Goal: Task Accomplishment & Management: Use online tool/utility

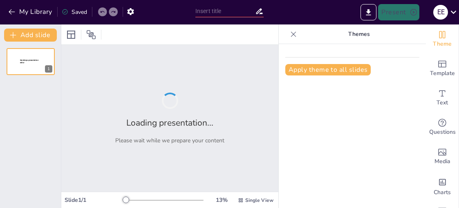
type input "El Sistema de Coordenadas Cartesiano: Fundamentos y Aplicaciones"
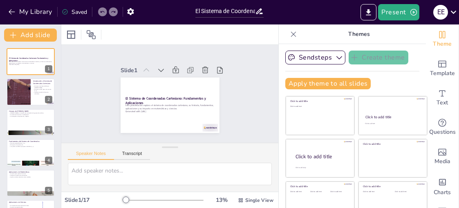
checkbox input "true"
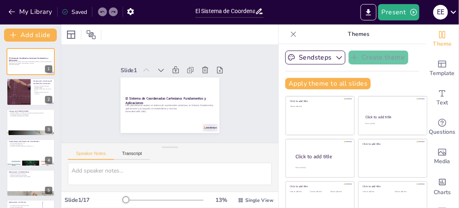
checkbox input "true"
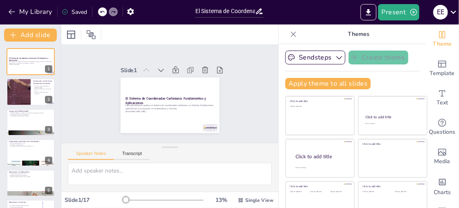
checkbox input "true"
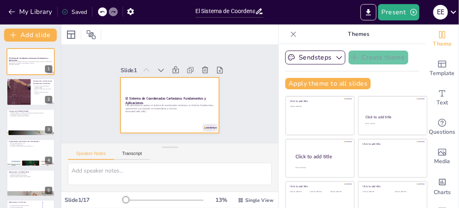
checkbox input "true"
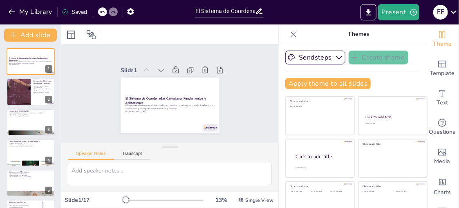
checkbox input "true"
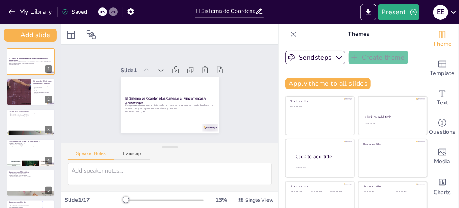
checkbox input "true"
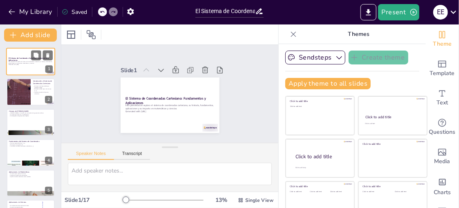
checkbox input "true"
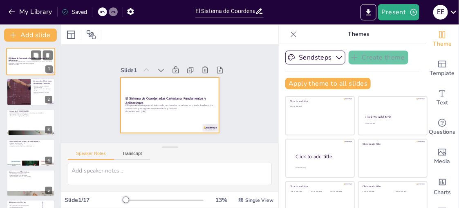
click at [21, 56] on div at bounding box center [30, 62] width 49 height 28
checkbox input "true"
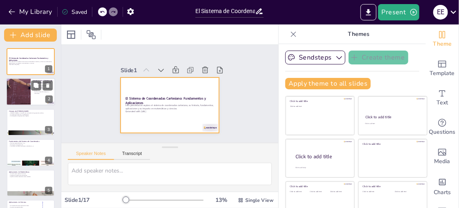
checkbox input "true"
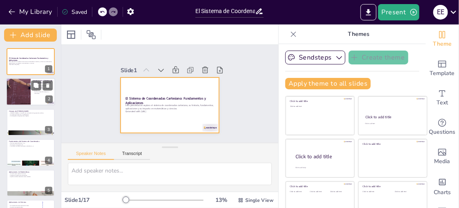
checkbox input "true"
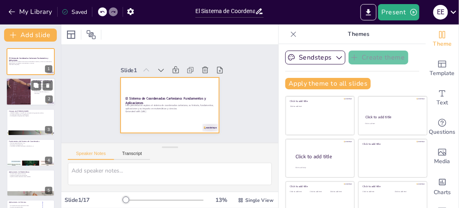
checkbox input "true"
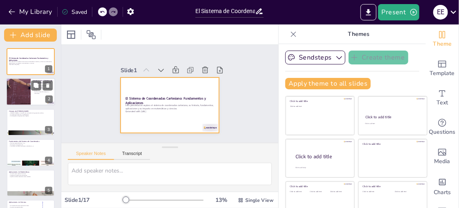
checkbox input "true"
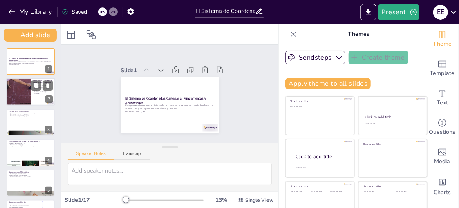
click at [22, 90] on div at bounding box center [18, 92] width 40 height 28
checkbox input "true"
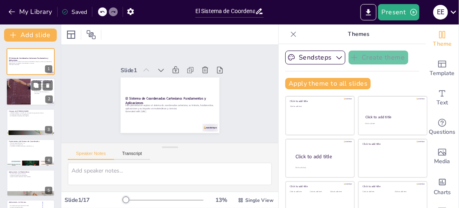
checkbox input "true"
type textarea "René Descartes fue un filósofo y matemático clave en la historia de las matemát…"
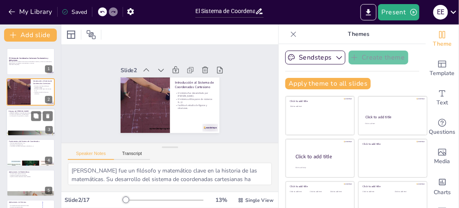
checkbox input "true"
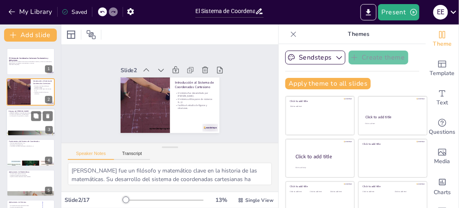
checkbox input "true"
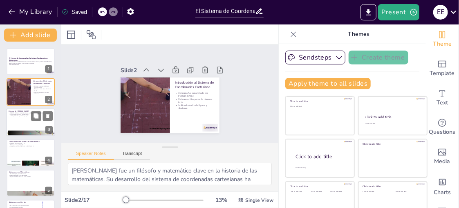
checkbox input "true"
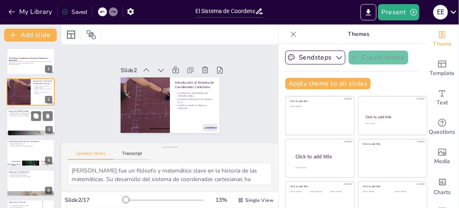
click at [21, 120] on div at bounding box center [30, 123] width 49 height 28
checkbox input "true"
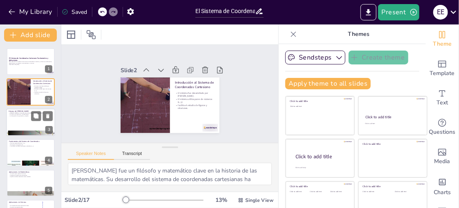
checkbox input "true"
type textarea "La geometría analítica es una de las contribuciones más significativas de Desca…"
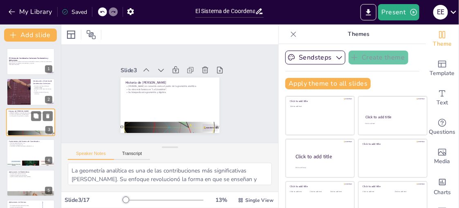
checkbox input "true"
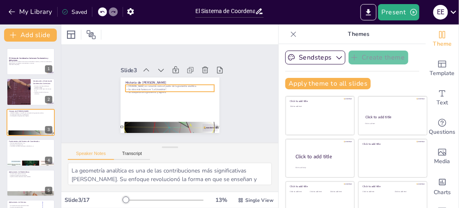
checkbox input "true"
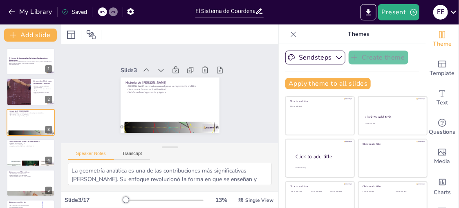
checkbox input "true"
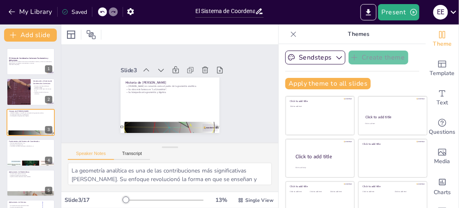
checkbox input "true"
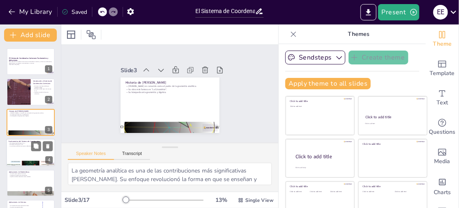
checkbox input "true"
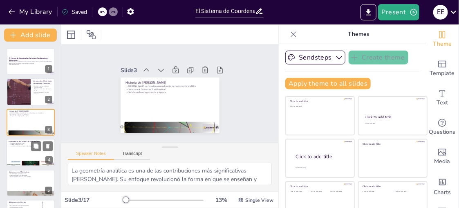
checkbox input "true"
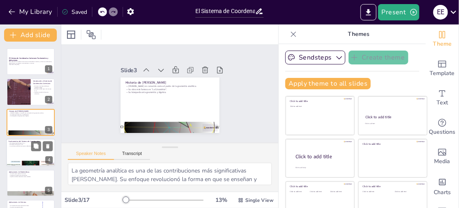
checkbox input "true"
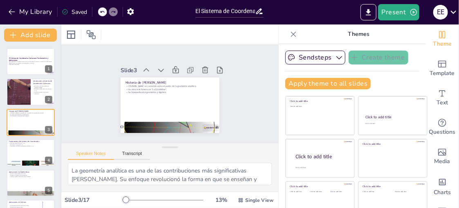
checkbox input "true"
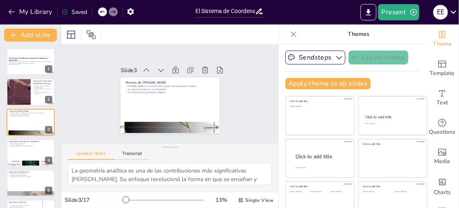
checkbox input "true"
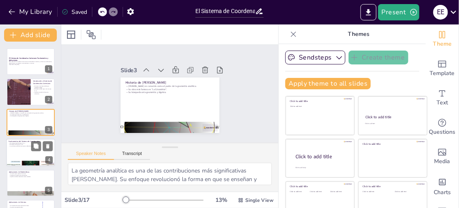
checkbox input "true"
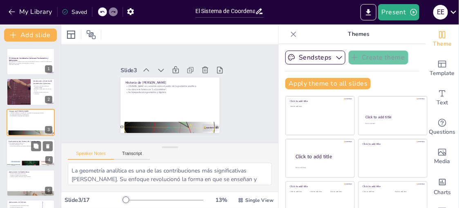
checkbox input "true"
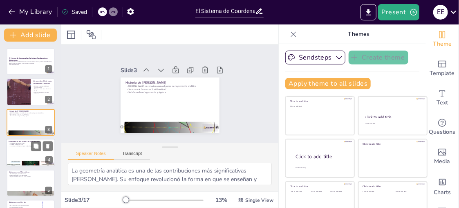
checkbox input "true"
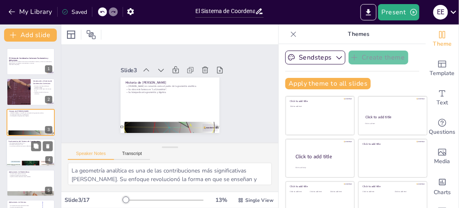
click at [27, 144] on p "El origen es el punto (0, 0)." at bounding box center [31, 145] width 44 height 2
checkbox input "true"
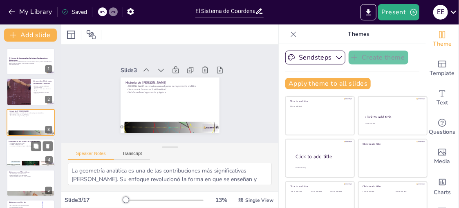
checkbox input "true"
type textarea "La comprensión de los ejes x e y es esencial para trabajar con coordenadas cart…"
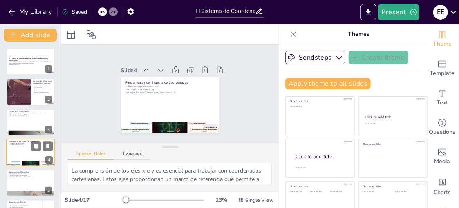
scroll to position [28, 0]
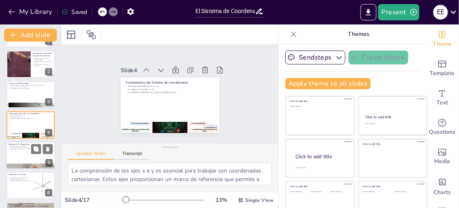
checkbox input "true"
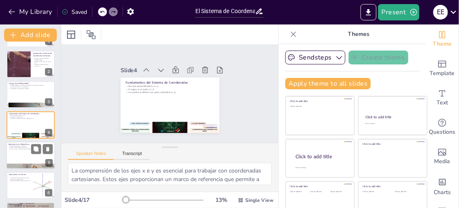
checkbox input "true"
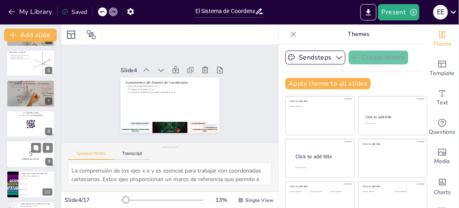
checkbox input "true"
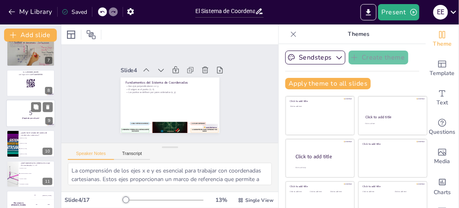
checkbox input "true"
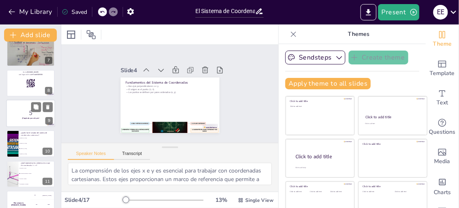
checkbox input "true"
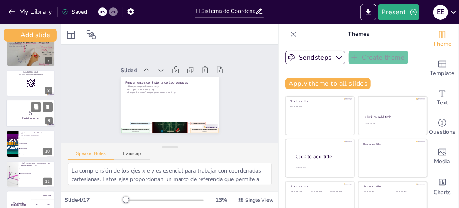
checkbox input "true"
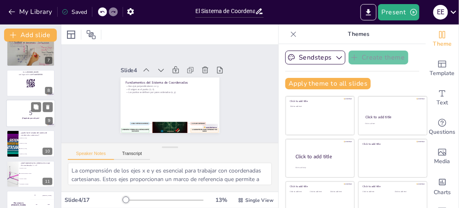
checkbox input "true"
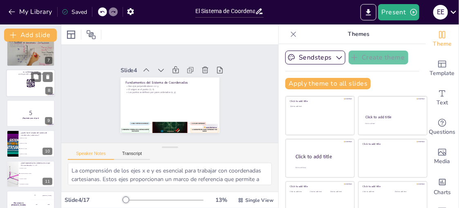
checkbox input "true"
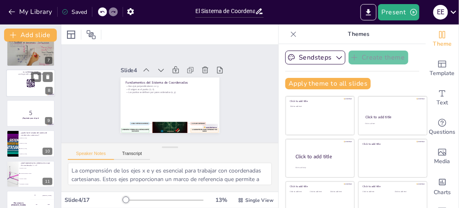
checkbox input "true"
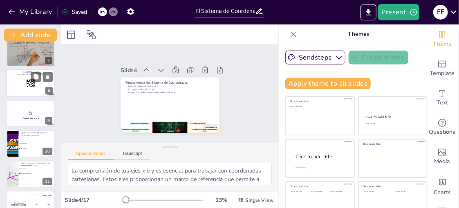
click at [25, 84] on div at bounding box center [30, 83] width 49 height 28
checkbox input "true"
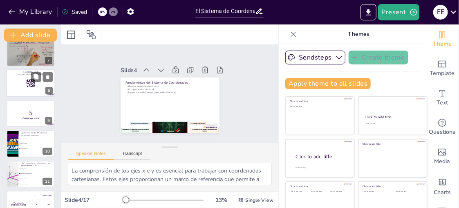
checkbox input "true"
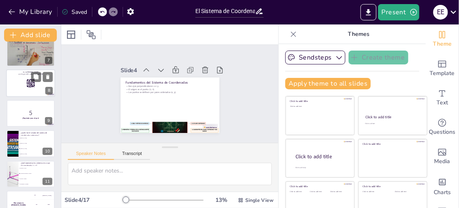
scroll to position [149, 0]
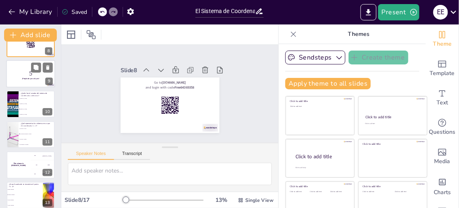
click at [26, 69] on p "5" at bounding box center [31, 73] width 44 height 9
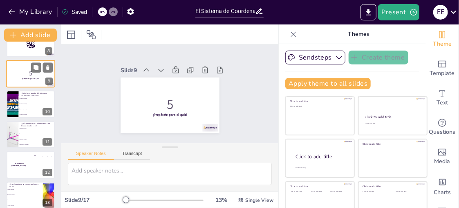
scroll to position [180, 0]
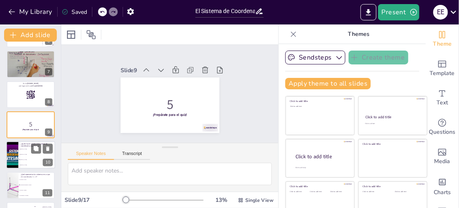
click at [25, 154] on span "[PERSON_NAME]" at bounding box center [37, 154] width 35 height 1
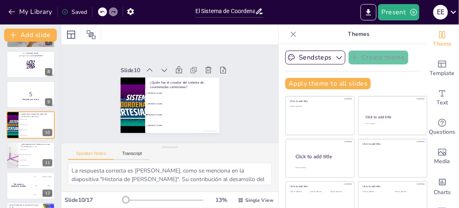
scroll to position [53, 0]
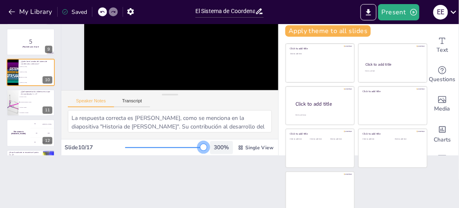
drag, startPoint x: 135, startPoint y: 146, endPoint x: 200, endPoint y: 147, distance: 65.4
click at [200, 147] on div "300 % Single View" at bounding box center [200, 147] width 150 height 13
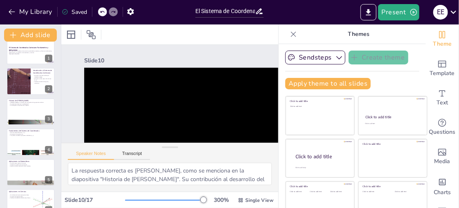
scroll to position [0, 0]
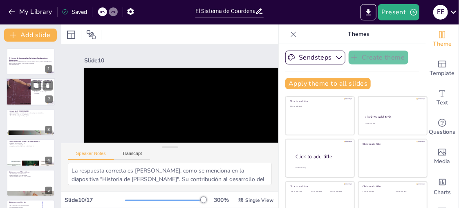
click at [24, 85] on div at bounding box center [18, 92] width 40 height 28
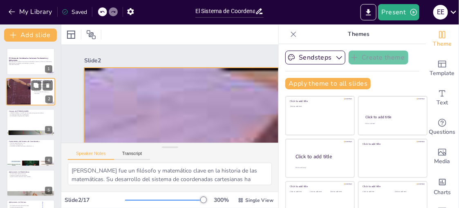
click at [38, 96] on div at bounding box center [30, 92] width 49 height 28
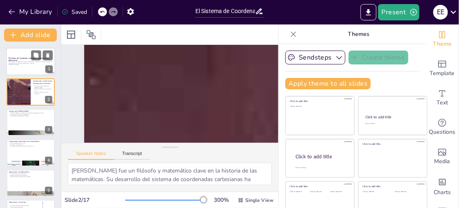
click at [12, 55] on div at bounding box center [30, 62] width 49 height 28
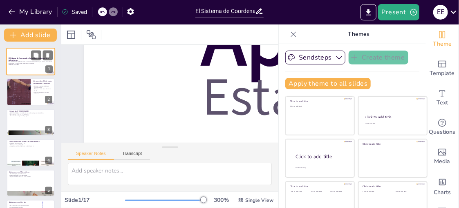
scroll to position [542, 0]
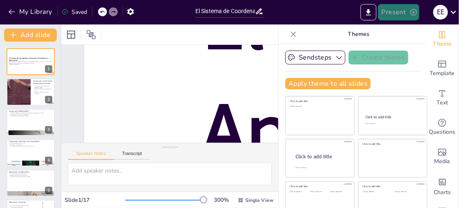
click at [414, 13] on icon "button" at bounding box center [413, 12] width 8 height 8
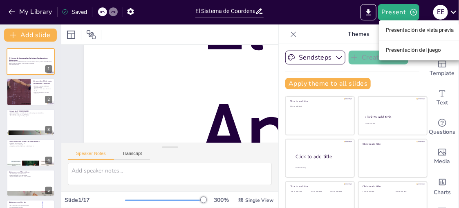
click at [407, 29] on font "Presentación de vista previa" at bounding box center [420, 30] width 68 height 6
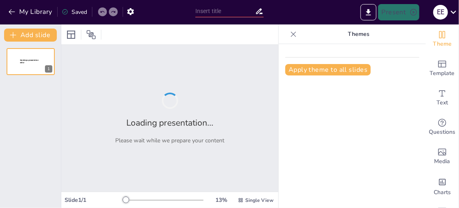
type input "El Sistema de Coordenadas Cartesiano: Fundamentos y Aplicaciones"
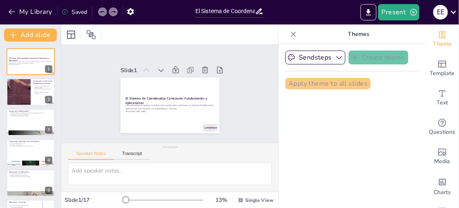
checkbox input "true"
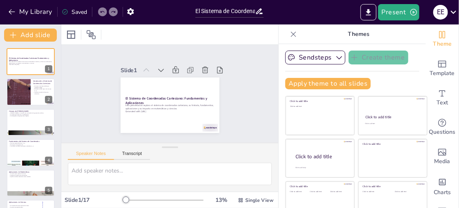
checkbox input "true"
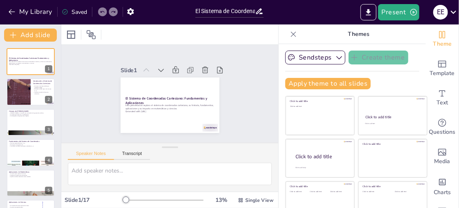
checkbox input "true"
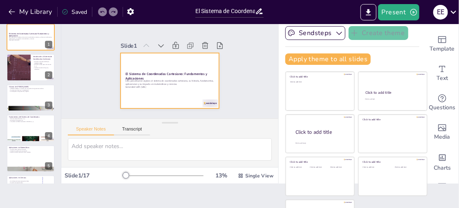
checkbox input "true"
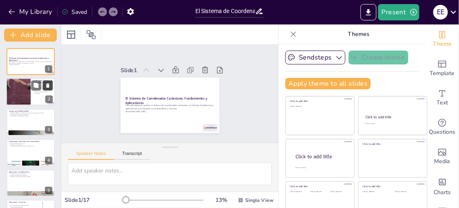
checkbox input "true"
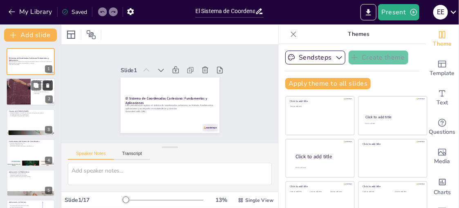
checkbox input "true"
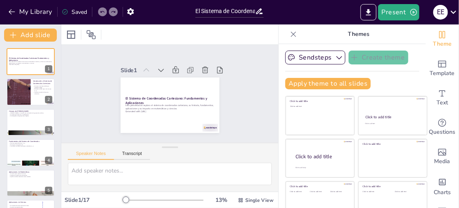
checkbox input "true"
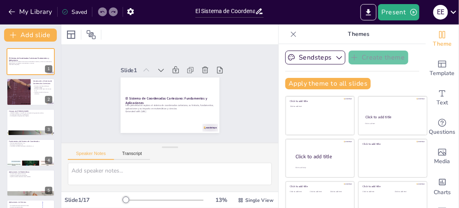
checkbox input "true"
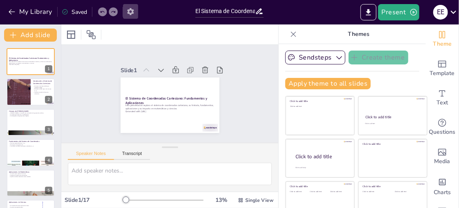
click at [132, 11] on icon "button" at bounding box center [130, 11] width 7 height 7
click at [413, 11] on icon "button" at bounding box center [413, 12] width 7 height 7
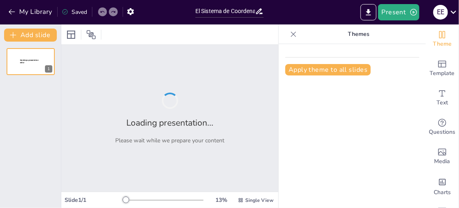
type input "El Sistema de Coordenadas Cartesiano: Fundamentos y Aplicaciones"
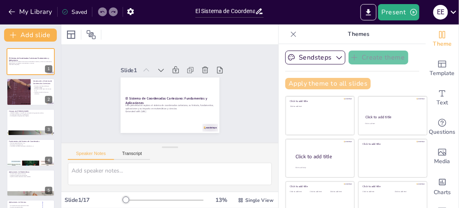
checkbox input "true"
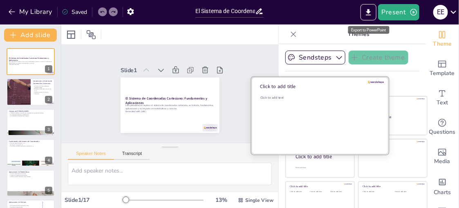
drag, startPoint x: 370, startPoint y: 9, endPoint x: 341, endPoint y: 97, distance: 92.4
click at [370, 9] on icon "Export to PowerPoint" at bounding box center [368, 12] width 5 height 6
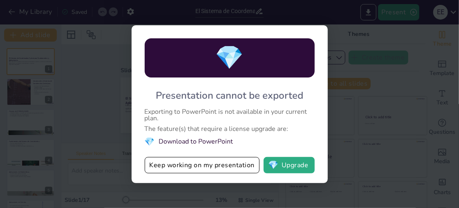
checkbox input "true"
